Goal: Find specific page/section: Find specific page/section

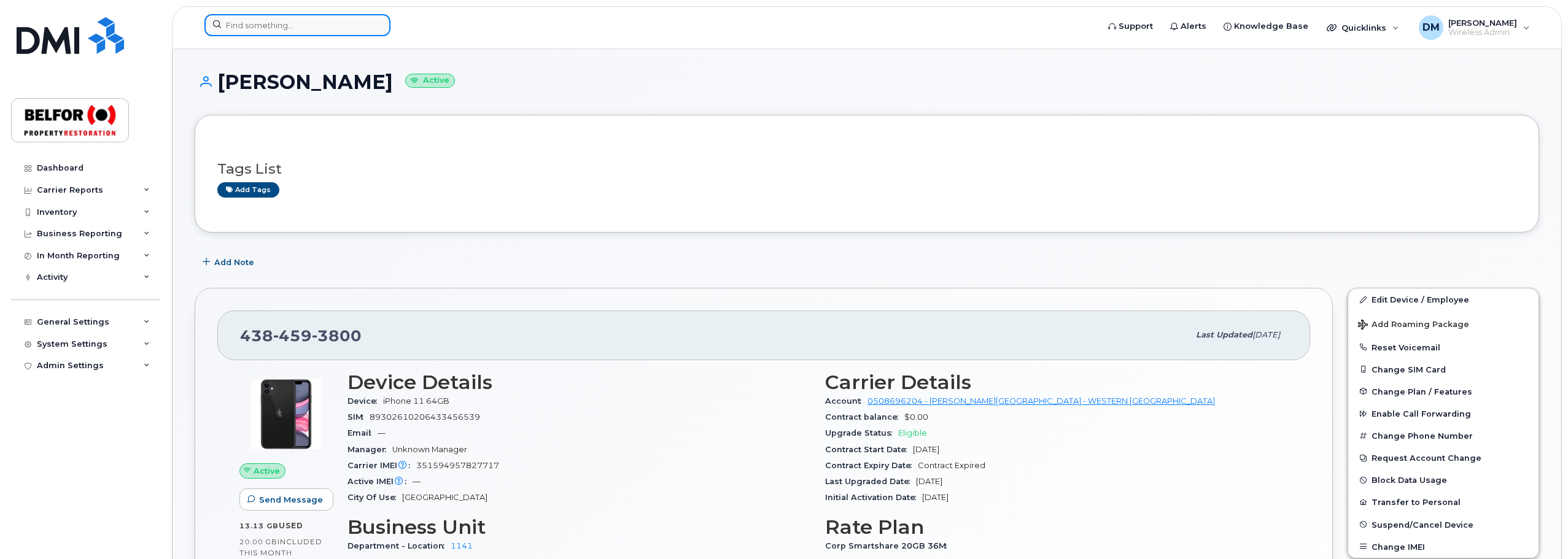
click at [254, 28] on input at bounding box center [297, 25] width 186 height 22
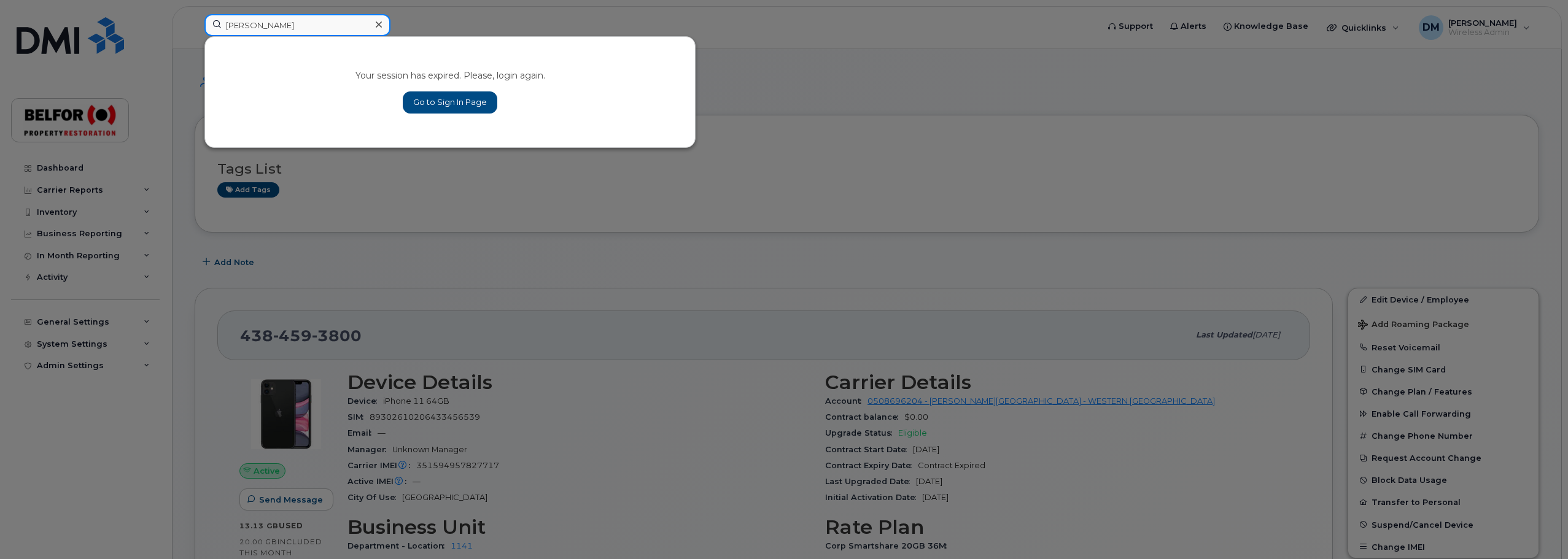
type input "vance"
click at [443, 99] on link "Go to Sign In Page" at bounding box center [450, 102] width 95 height 22
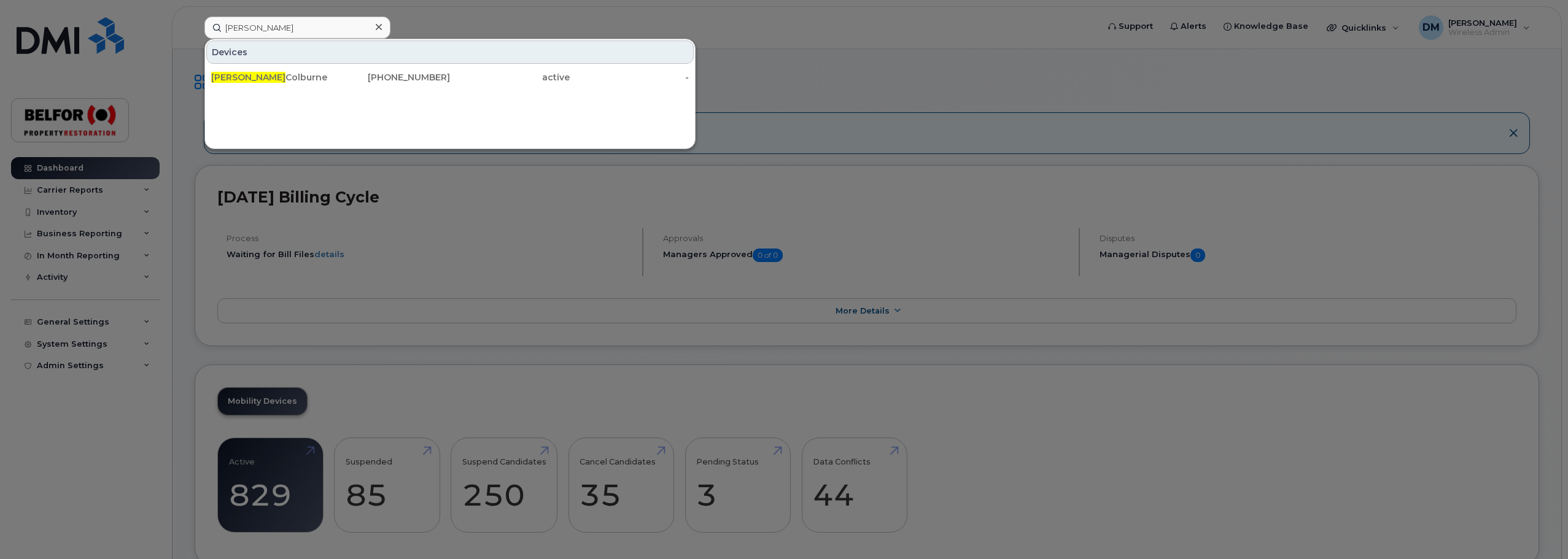
click at [240, 31] on input "[PERSON_NAME]" at bounding box center [297, 27] width 186 height 22
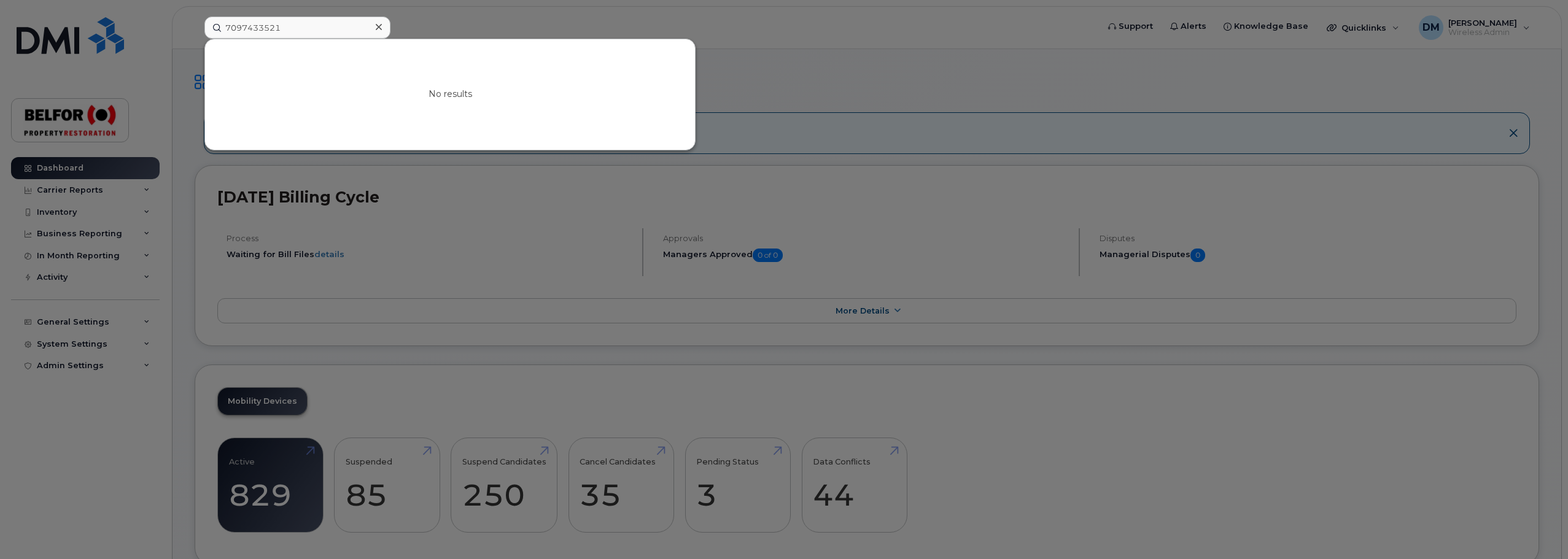
click at [330, 73] on div "No results" at bounding box center [450, 94] width 490 height 110
click at [399, 29] on div at bounding box center [784, 279] width 1568 height 559
click at [272, 27] on input "7097433521" at bounding box center [297, 27] width 186 height 22
click at [268, 26] on input "7097433521" at bounding box center [297, 27] width 186 height 22
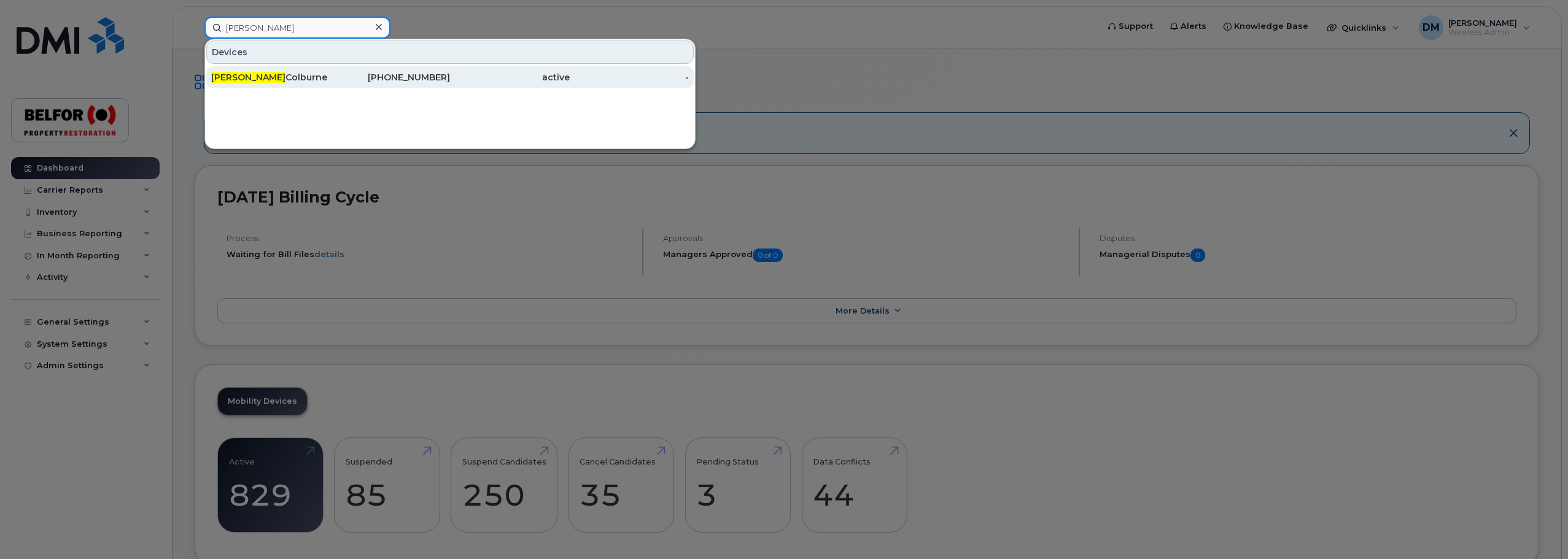
type input "vance"
click at [249, 79] on div "Vance Colburne" at bounding box center [271, 77] width 120 height 12
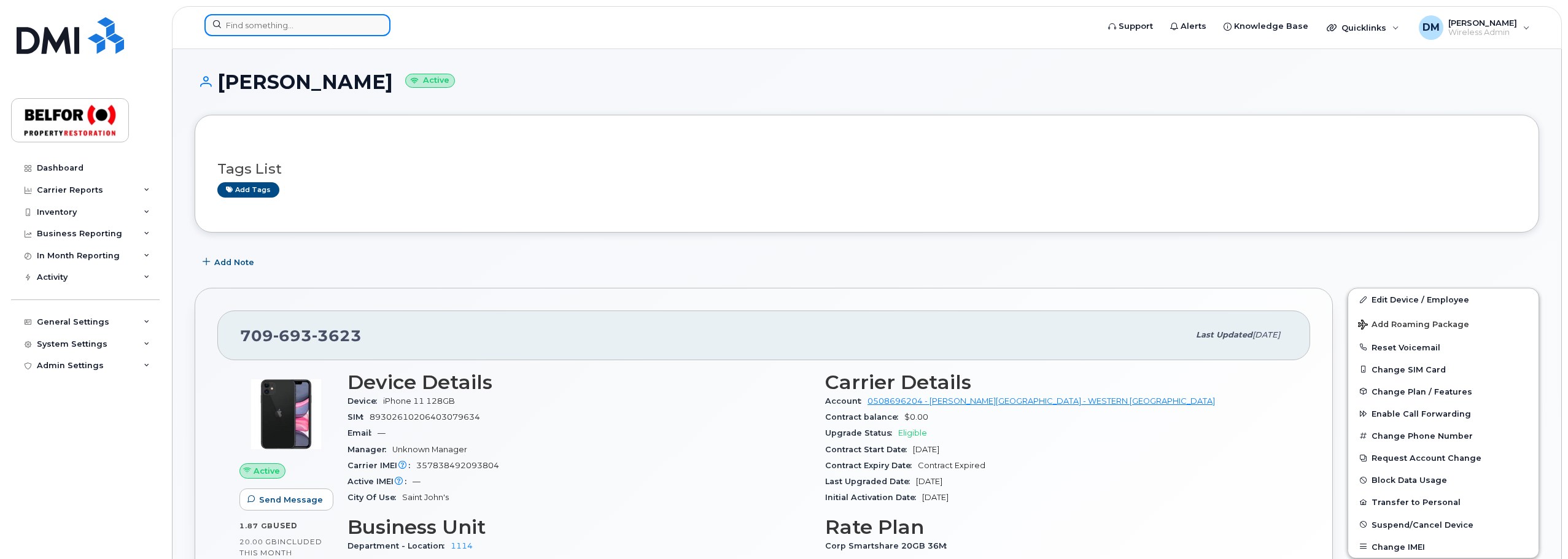
click at [243, 30] on input at bounding box center [297, 25] width 186 height 22
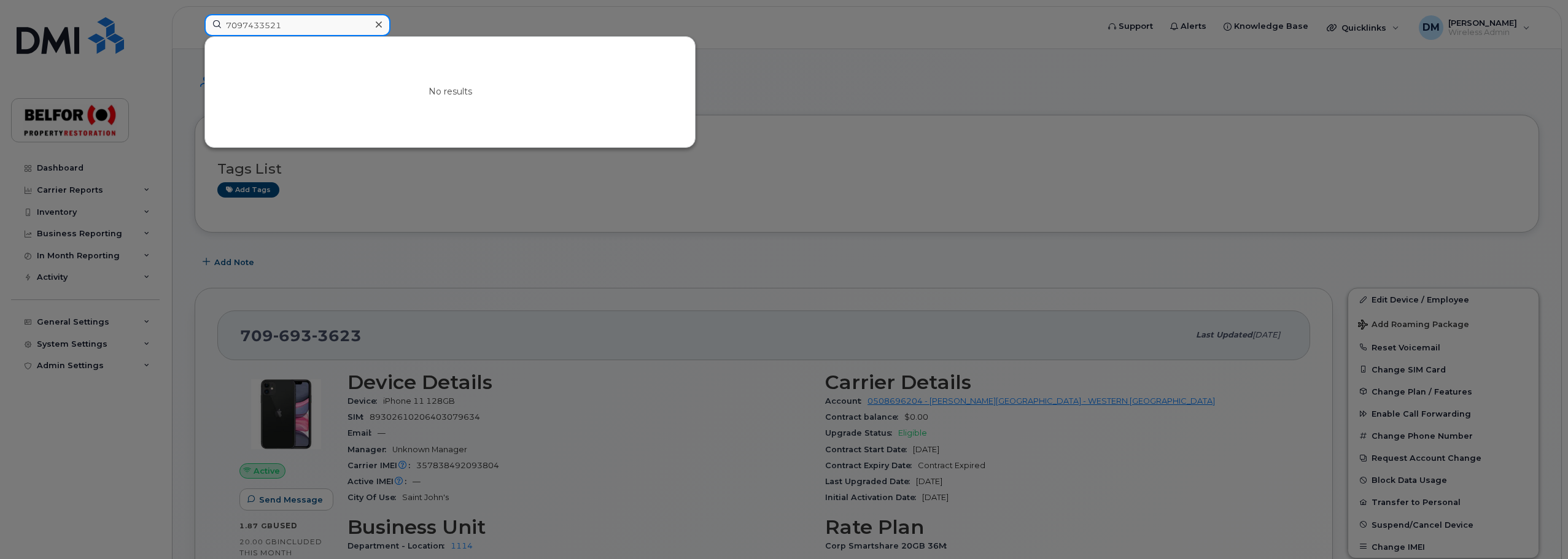
drag, startPoint x: 259, startPoint y: 27, endPoint x: 210, endPoint y: 27, distance: 49.0
click at [210, 27] on input "7097433521" at bounding box center [297, 25] width 186 height 22
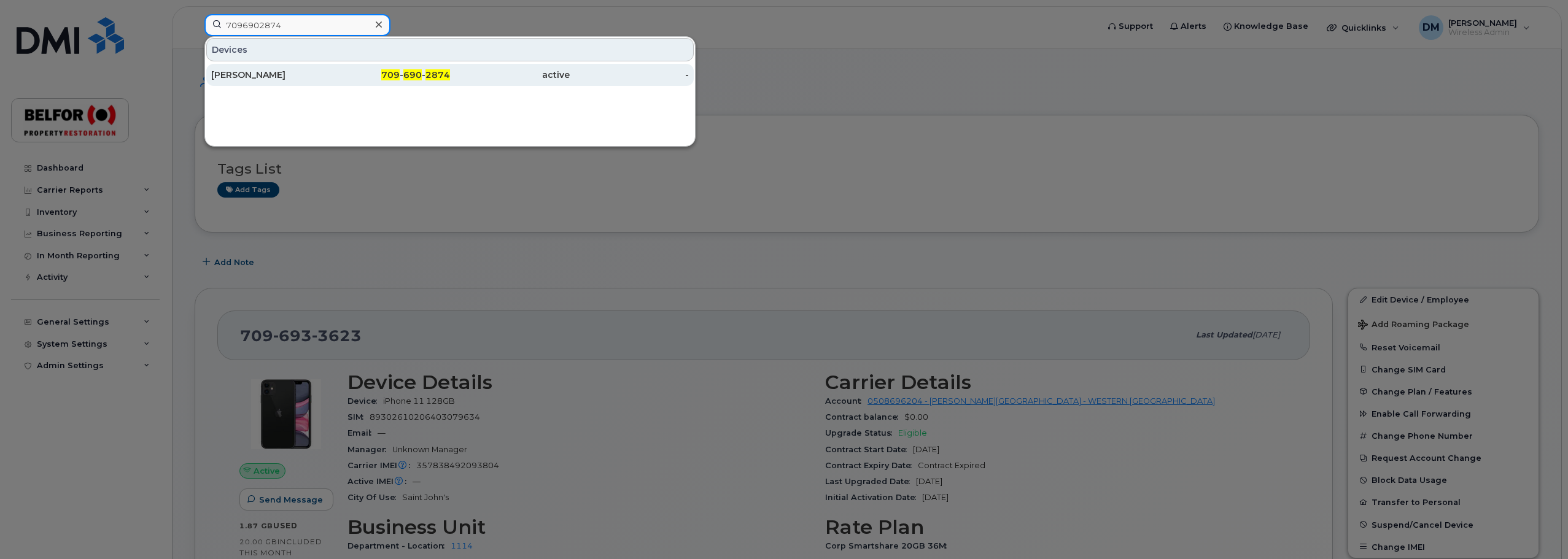
type input "7096902874"
click at [282, 79] on div "William Matheson" at bounding box center [271, 74] width 120 height 12
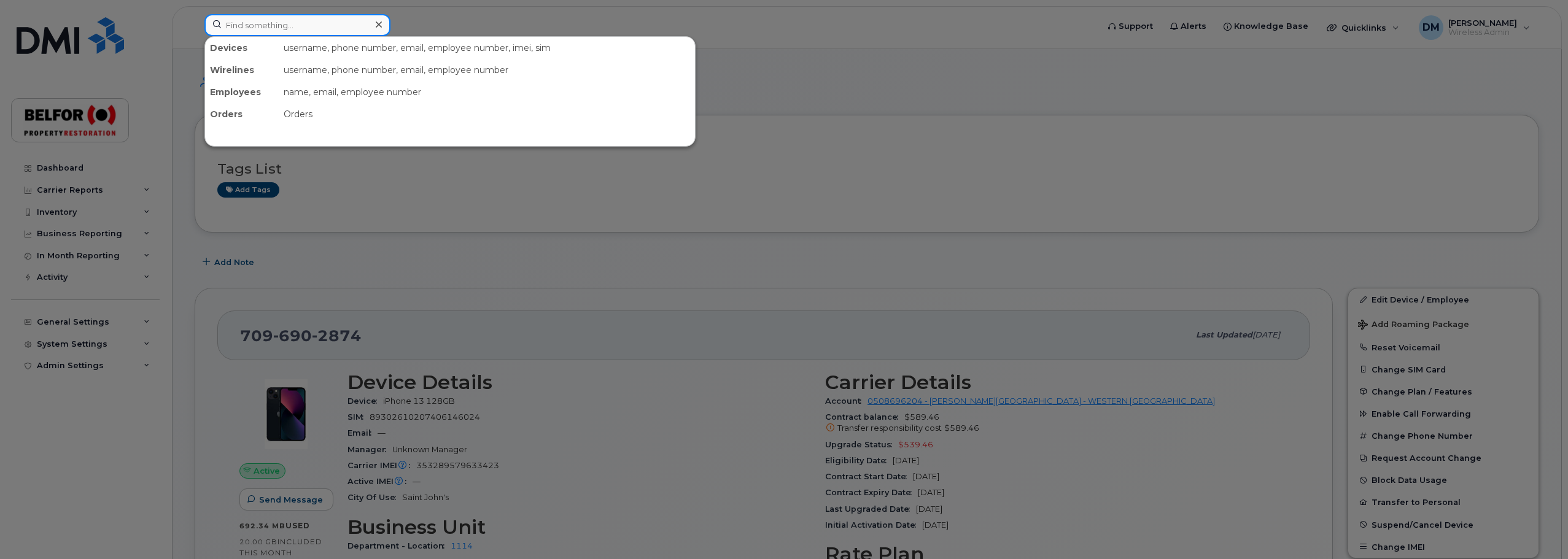
click at [261, 23] on input at bounding box center [297, 25] width 186 height 22
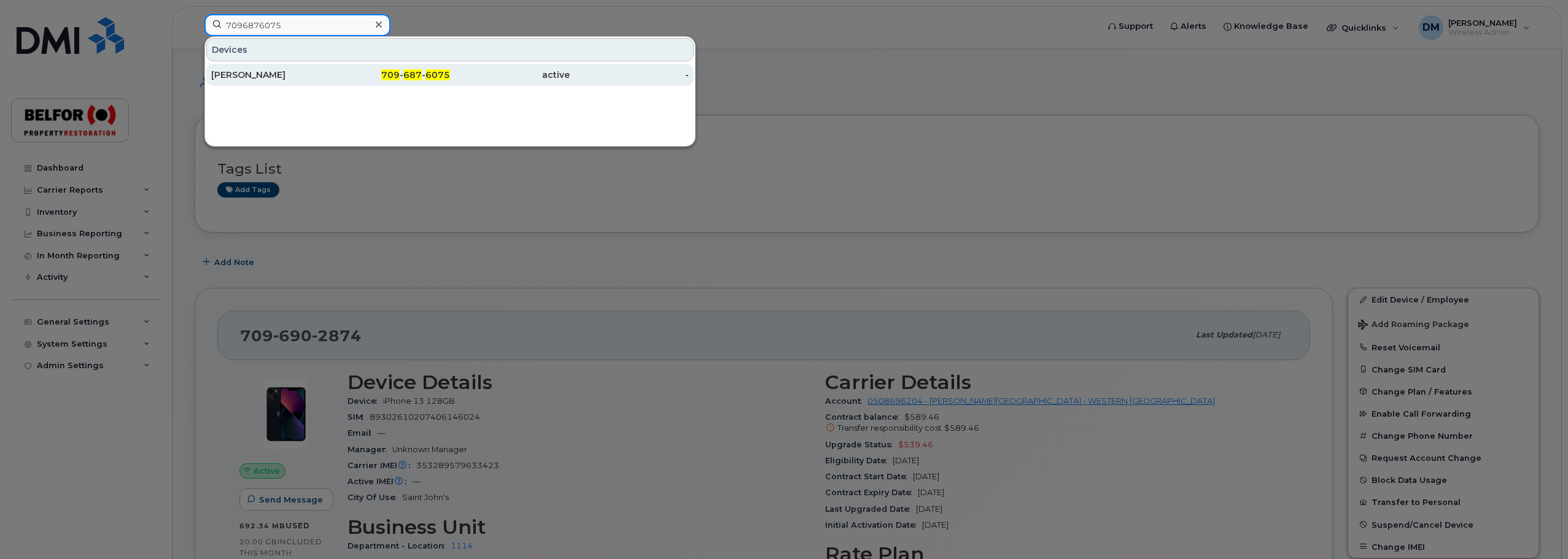
type input "7096876075"
click at [247, 71] on div "Tom Harvey" at bounding box center [271, 74] width 120 height 12
